Goal: Task Accomplishment & Management: Use online tool/utility

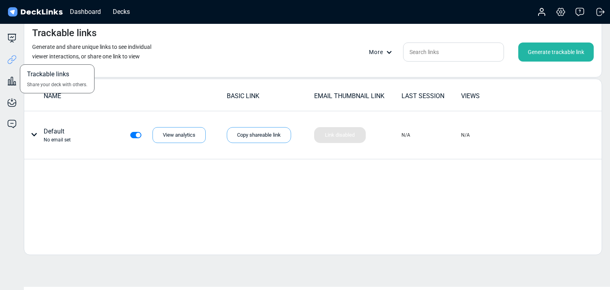
click at [13, 43] on div "Trackable links Share your deck with others." at bounding box center [12, 53] width 24 height 21
click at [11, 35] on icon at bounding box center [12, 38] width 10 height 10
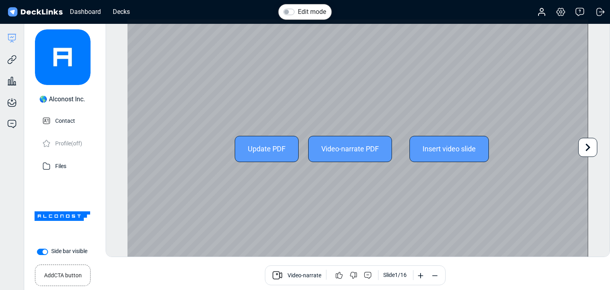
click at [585, 151] on icon at bounding box center [588, 147] width 15 height 15
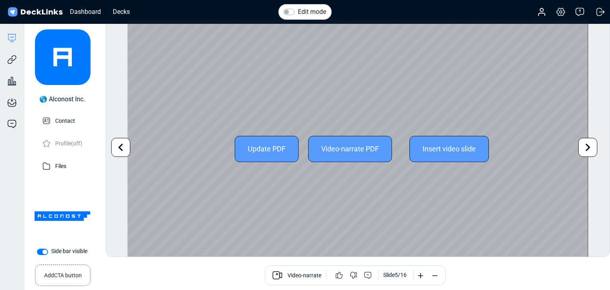
click at [585, 151] on icon at bounding box center [588, 147] width 15 height 15
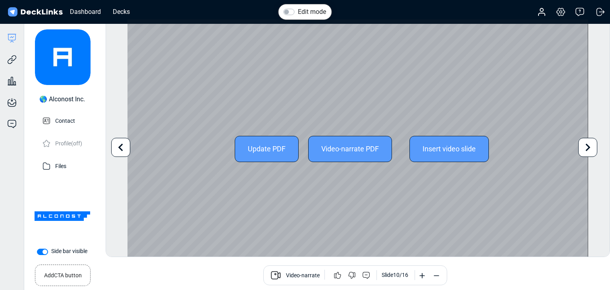
click at [585, 151] on icon at bounding box center [588, 147] width 15 height 15
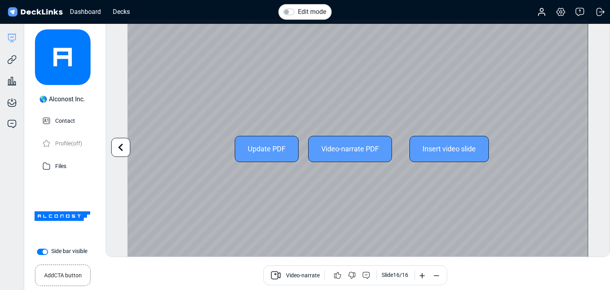
click at [585, 151] on div "Edit mode Change photo Updating this image will immediately apply to all of you…" at bounding box center [358, 138] width 505 height 238
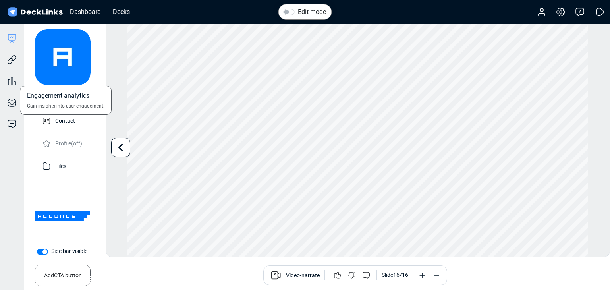
click at [12, 65] on div "Engagement analytics Gain insights into user engagement." at bounding box center [12, 74] width 24 height 21
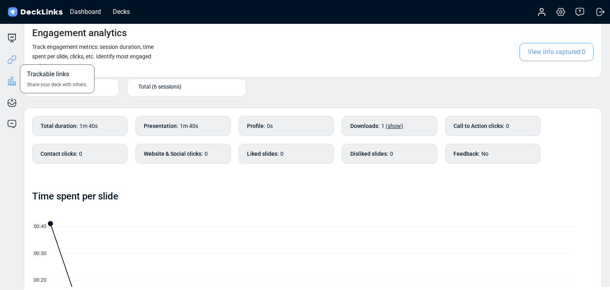
click at [8, 56] on icon at bounding box center [12, 60] width 10 height 10
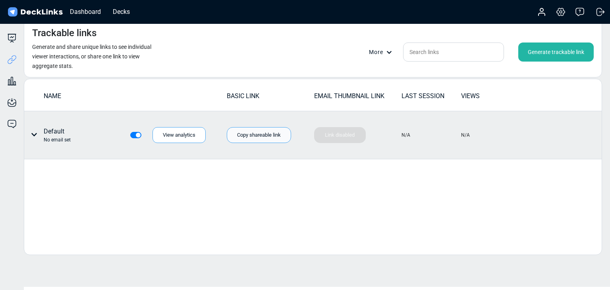
click at [246, 136] on div "Copy shareable link" at bounding box center [259, 135] width 64 height 16
click at [333, 137] on div "Link disabled Your thumbnail link is being generated!" at bounding box center [340, 135] width 52 height 16
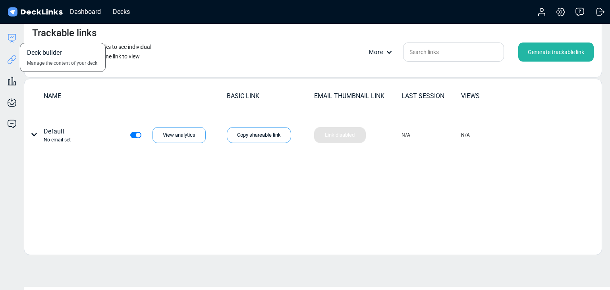
click at [12, 41] on icon at bounding box center [11, 41] width 2 height 2
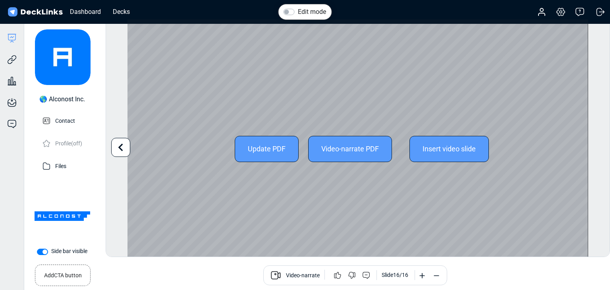
click at [125, 150] on icon at bounding box center [120, 147] width 15 height 15
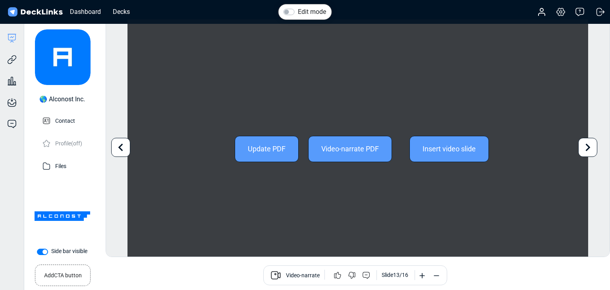
click at [125, 150] on icon at bounding box center [120, 147] width 15 height 15
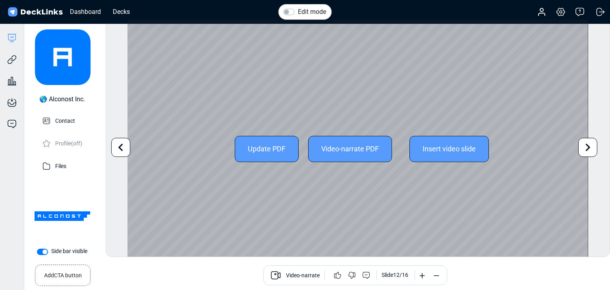
click at [125, 150] on icon at bounding box center [120, 147] width 15 height 15
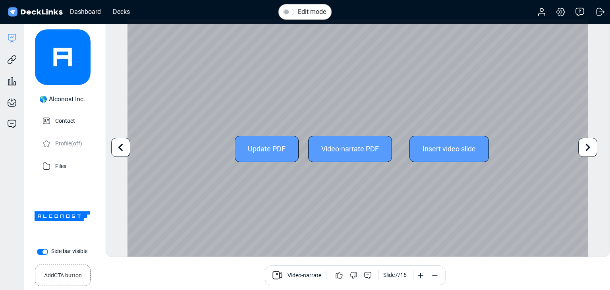
click at [125, 150] on icon at bounding box center [120, 147] width 15 height 15
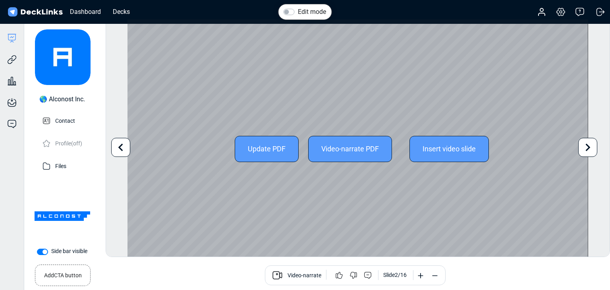
click at [124, 153] on icon at bounding box center [120, 147] width 15 height 15
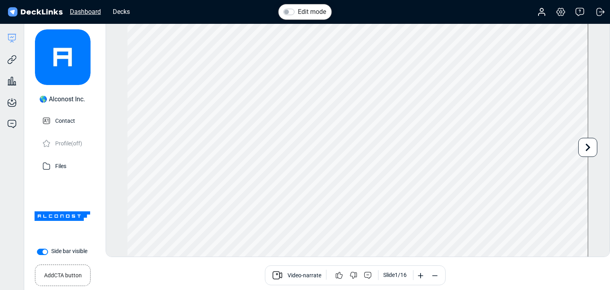
click at [89, 7] on div "Dashboard" at bounding box center [85, 12] width 39 height 10
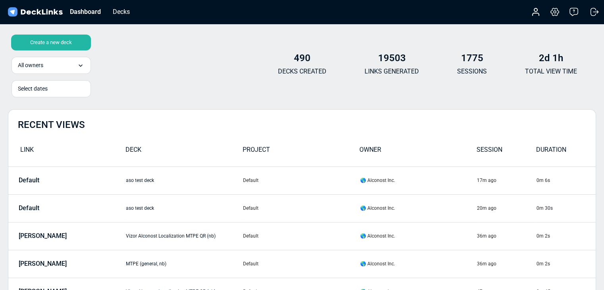
click at [79, 39] on div "Create a new deck" at bounding box center [51, 43] width 80 height 16
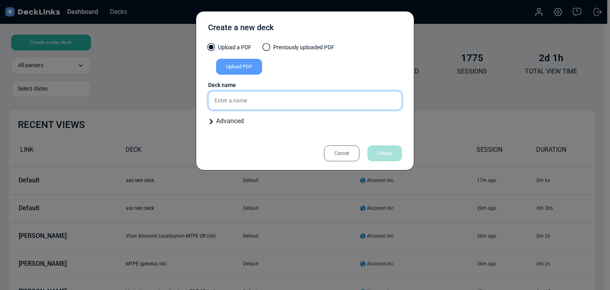
click at [250, 93] on input "text" at bounding box center [305, 100] width 194 height 19
type input "aso test deck"
click at [236, 61] on div "Upload PDF" at bounding box center [239, 67] width 46 height 16
click at [0, 0] on input "Upload PDF" at bounding box center [0, 0] width 0 height 0
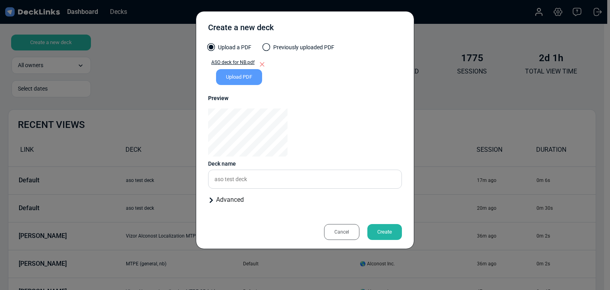
click at [381, 230] on div "Create" at bounding box center [385, 232] width 35 height 16
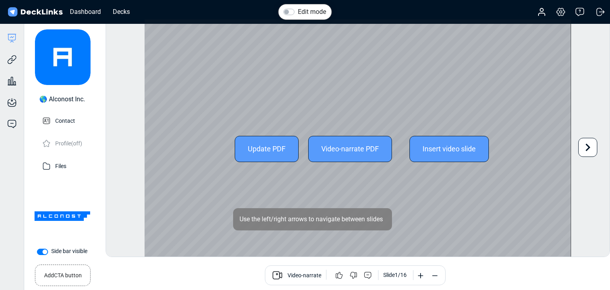
click at [588, 144] on icon at bounding box center [588, 147] width 15 height 15
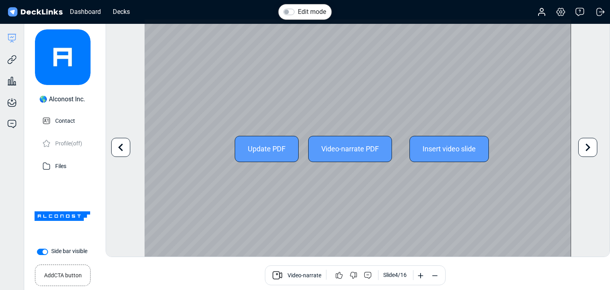
click at [590, 150] on icon at bounding box center [588, 147] width 15 height 15
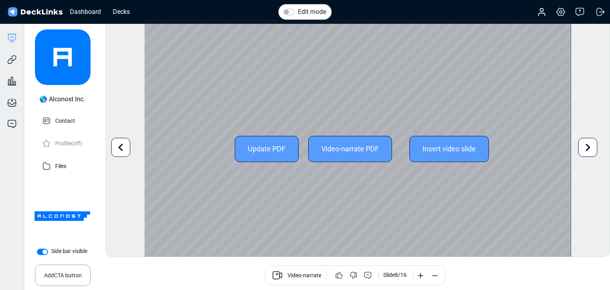
click at [590, 150] on icon at bounding box center [588, 147] width 15 height 15
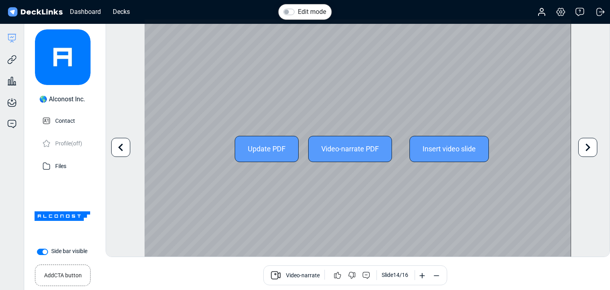
click at [590, 150] on icon at bounding box center [588, 147] width 15 height 15
click at [590, 150] on div "Edit mode Change photo Updating this image will immediately apply to all of you…" at bounding box center [358, 138] width 505 height 238
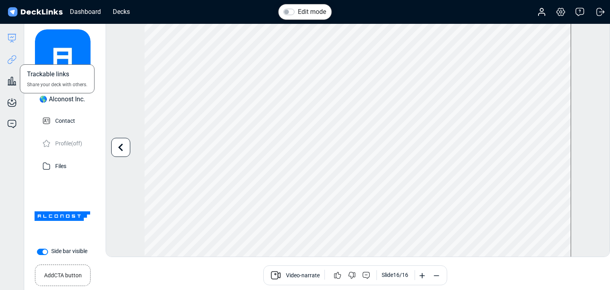
click at [8, 58] on icon at bounding box center [12, 60] width 10 height 10
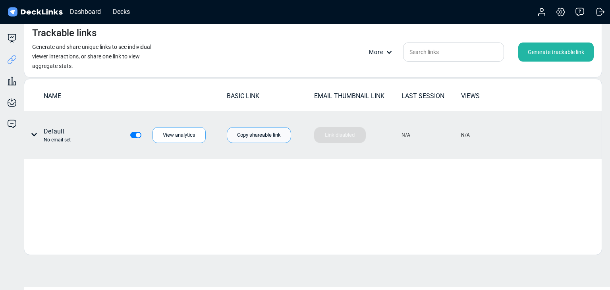
click at [240, 140] on div "Copy shareable link" at bounding box center [259, 135] width 64 height 16
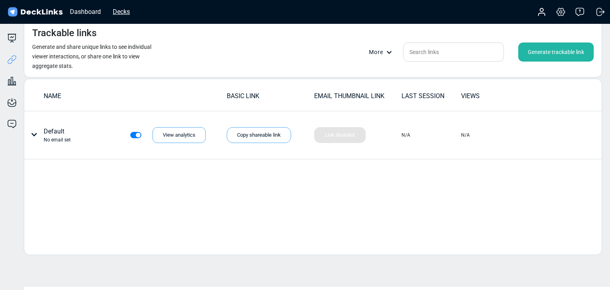
click at [120, 10] on div "Decks" at bounding box center [121, 12] width 25 height 10
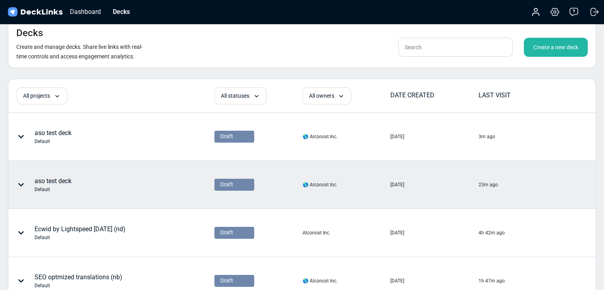
click at [20, 186] on icon at bounding box center [21, 185] width 6 height 6
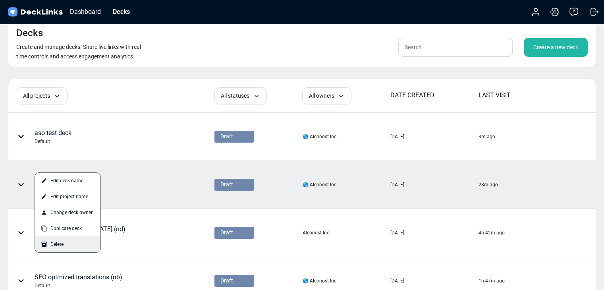
click at [57, 246] on div "Delete" at bounding box center [68, 244] width 66 height 16
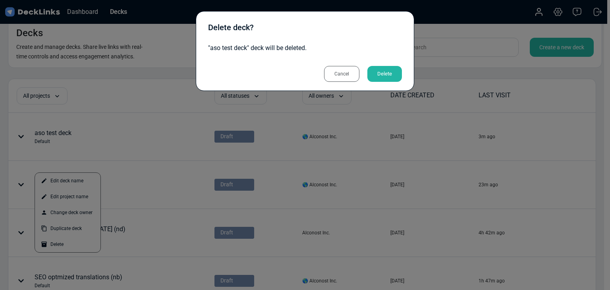
click at [379, 77] on div "Delete" at bounding box center [385, 74] width 35 height 16
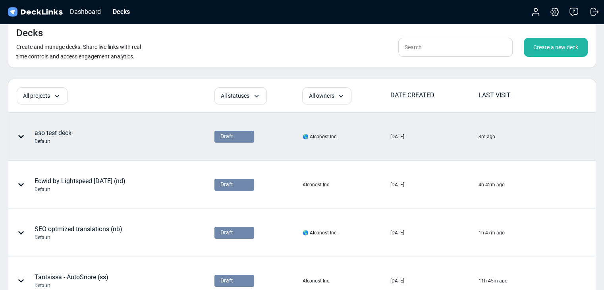
click at [21, 136] on icon at bounding box center [21, 137] width 6 height 6
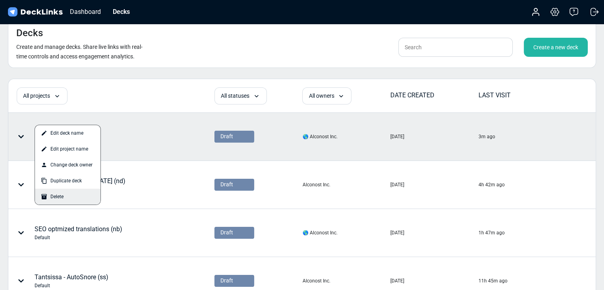
click at [42, 194] on icon at bounding box center [43, 196] width 5 height 5
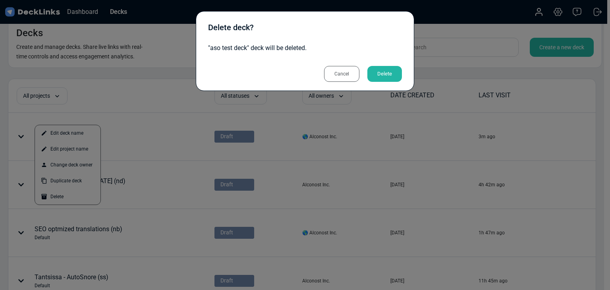
click at [393, 76] on div "Delete" at bounding box center [385, 74] width 35 height 16
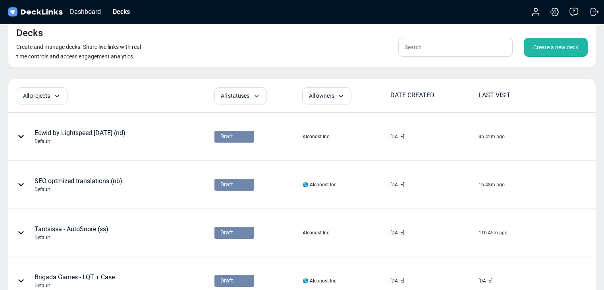
click at [564, 46] on div "Create a new deck" at bounding box center [556, 47] width 64 height 19
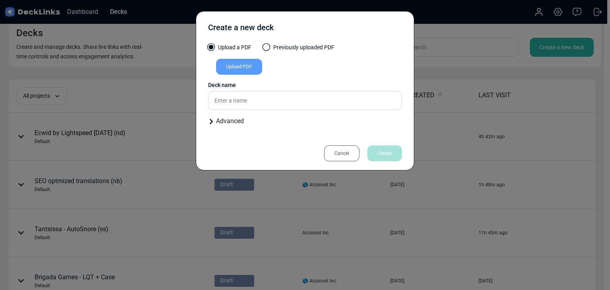
click at [237, 67] on div "Upload PDF" at bounding box center [239, 67] width 46 height 16
click at [0, 0] on input "Upload PDF" at bounding box center [0, 0] width 0 height 0
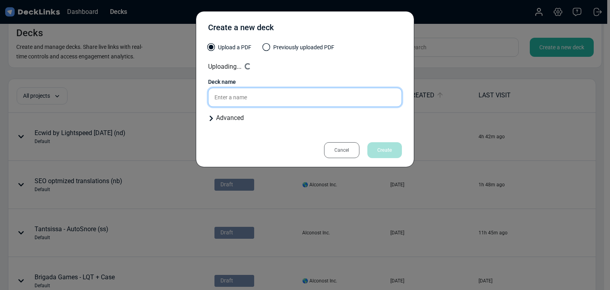
click at [246, 104] on input "text" at bounding box center [305, 97] width 194 height 19
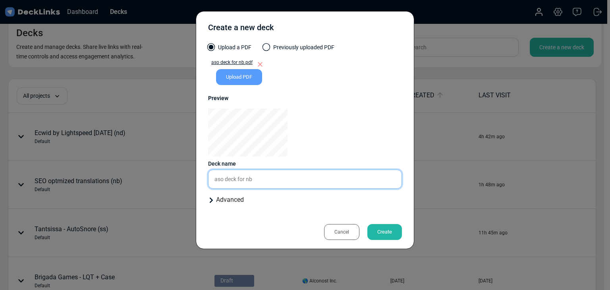
type input "aso deck for nb"
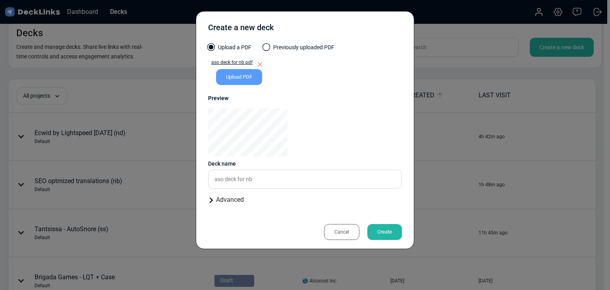
click at [372, 229] on div "Create" at bounding box center [385, 232] width 35 height 16
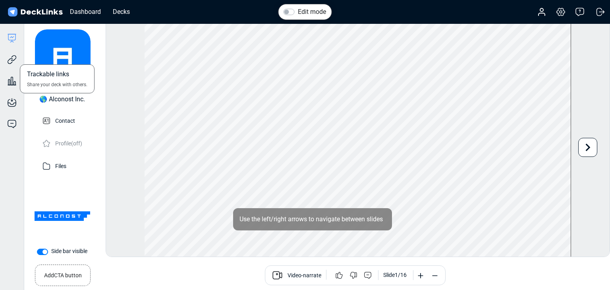
click at [3, 62] on div "Trackable links Share your deck with others." at bounding box center [12, 53] width 24 height 21
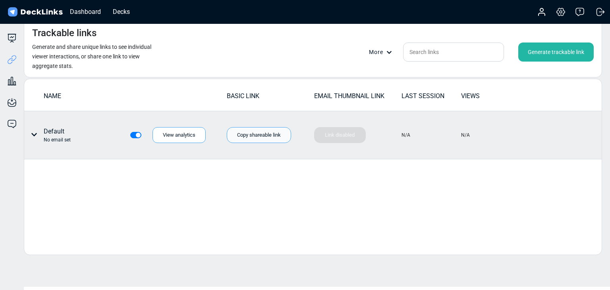
click at [270, 129] on div "Copy shareable link" at bounding box center [259, 135] width 64 height 16
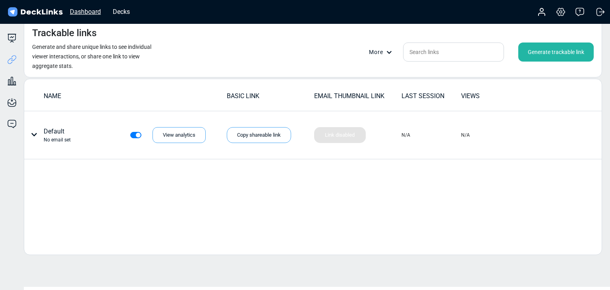
click at [91, 14] on div "Dashboard" at bounding box center [85, 12] width 39 height 10
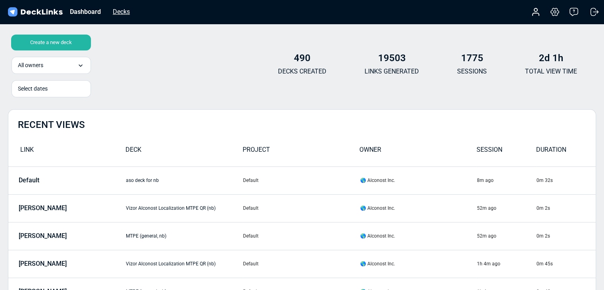
click at [124, 13] on div "Decks" at bounding box center [121, 12] width 25 height 10
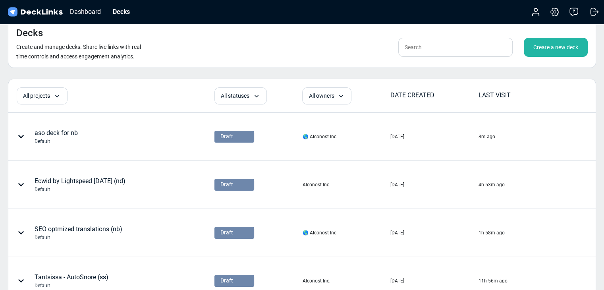
click at [544, 56] on div "Create a new deck" at bounding box center [556, 47] width 64 height 19
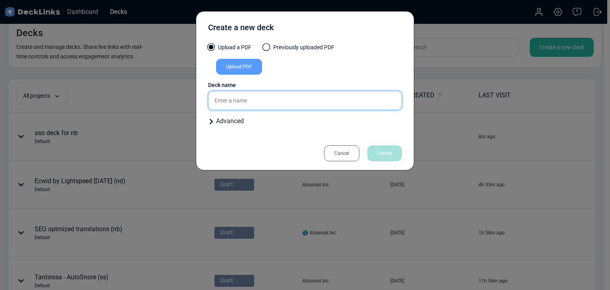
click at [265, 95] on input "text" at bounding box center [305, 100] width 194 height 19
type input "aso deck 2"
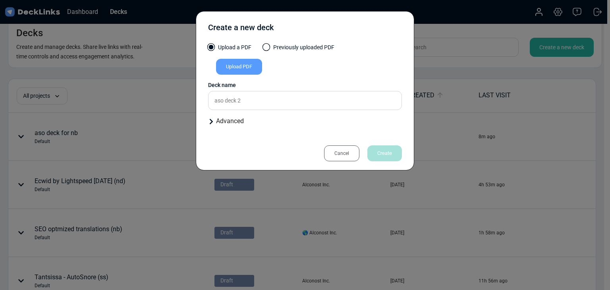
click at [246, 73] on div "Upload PDF" at bounding box center [239, 67] width 46 height 16
click at [0, 0] on input "Upload PDF" at bounding box center [0, 0] width 0 height 0
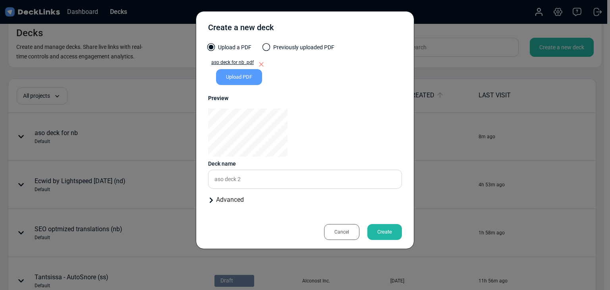
click at [386, 229] on div "Create" at bounding box center [385, 232] width 35 height 16
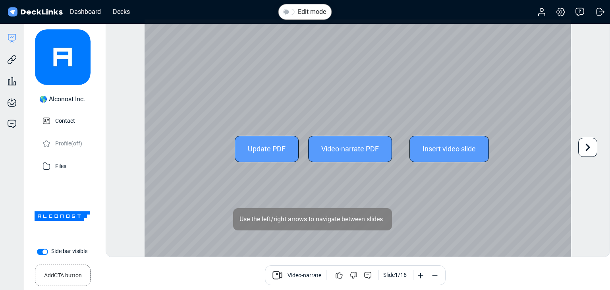
click at [580, 144] on div at bounding box center [588, 147] width 19 height 19
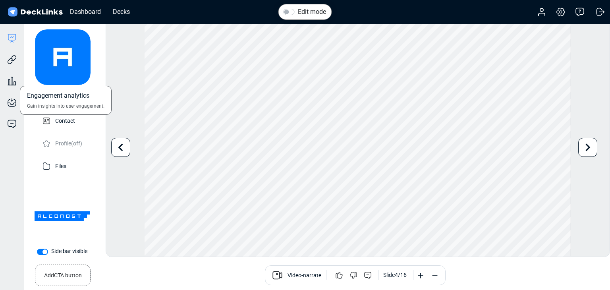
click at [10, 67] on div "Engagement analytics Gain insights into user engagement." at bounding box center [12, 74] width 24 height 21
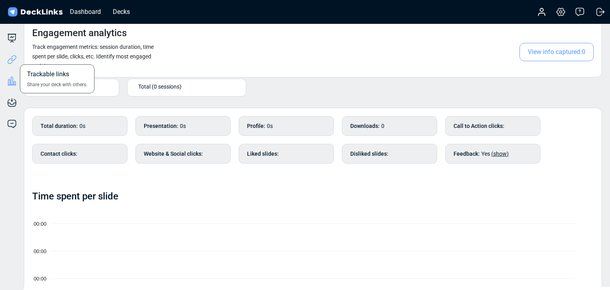
click at [13, 59] on icon at bounding box center [12, 60] width 10 height 10
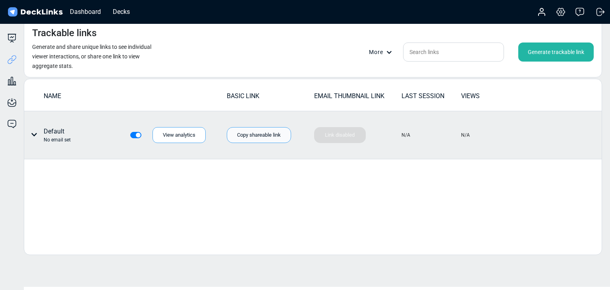
click at [254, 139] on div "Copy shareable link" at bounding box center [259, 135] width 64 height 16
